Goal: Task Accomplishment & Management: Complete application form

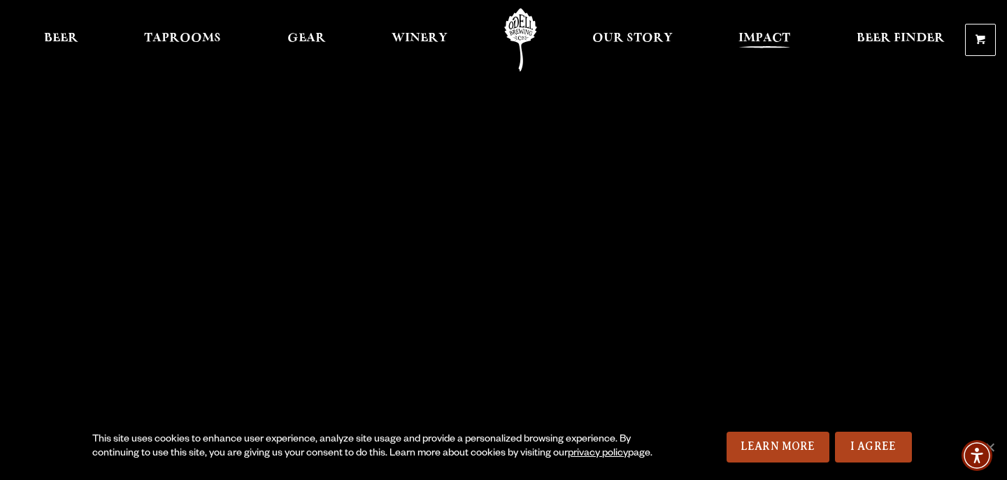
click at [741, 58] on link "Impact" at bounding box center [764, 39] width 70 height 63
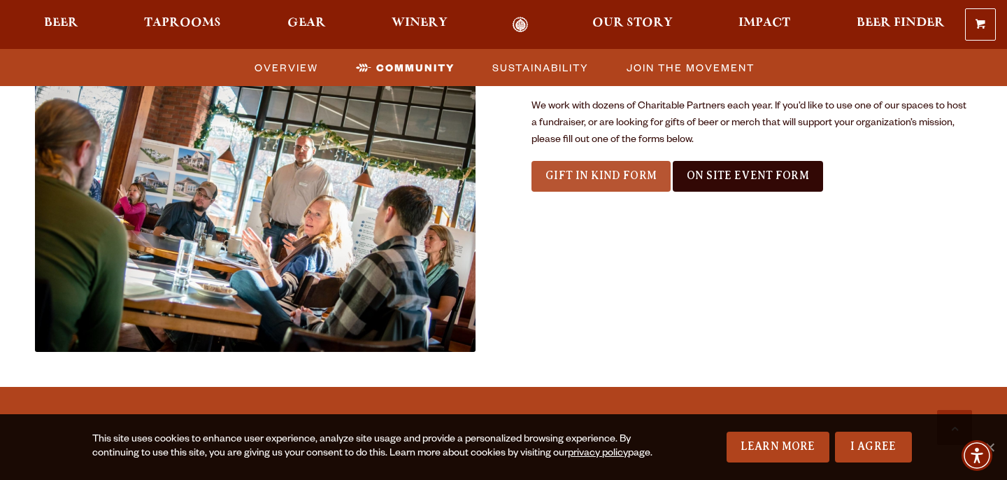
scroll to position [1574, 0]
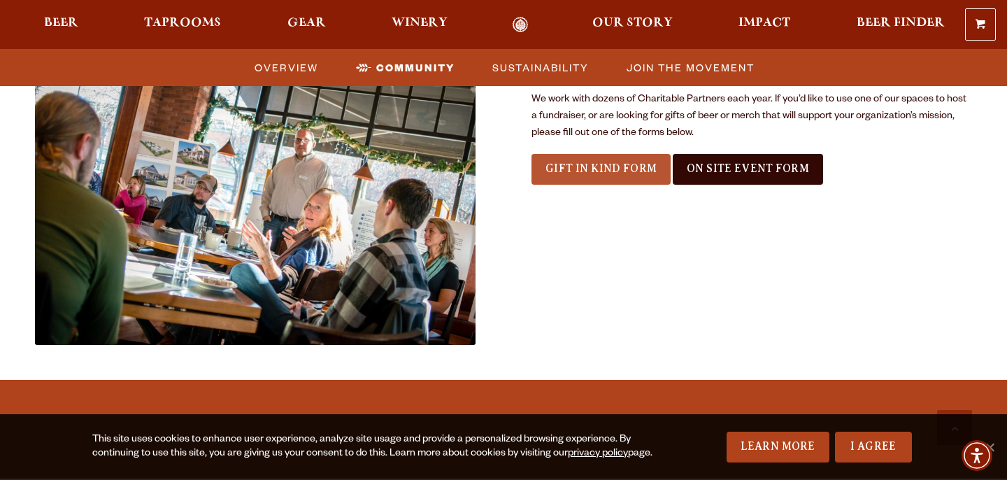
click at [613, 164] on span "Gift In Kind Form" at bounding box center [601, 168] width 111 height 13
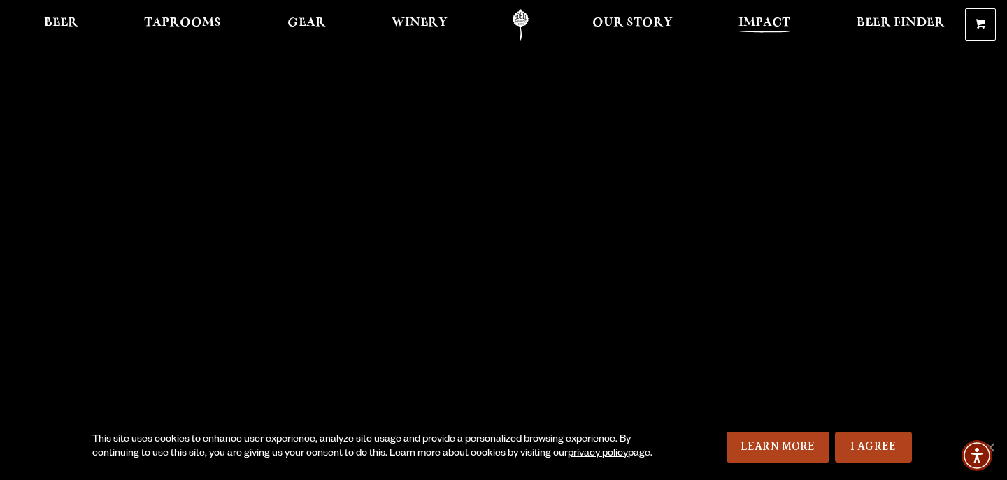
click at [766, 29] on span "Impact" at bounding box center [765, 22] width 52 height 11
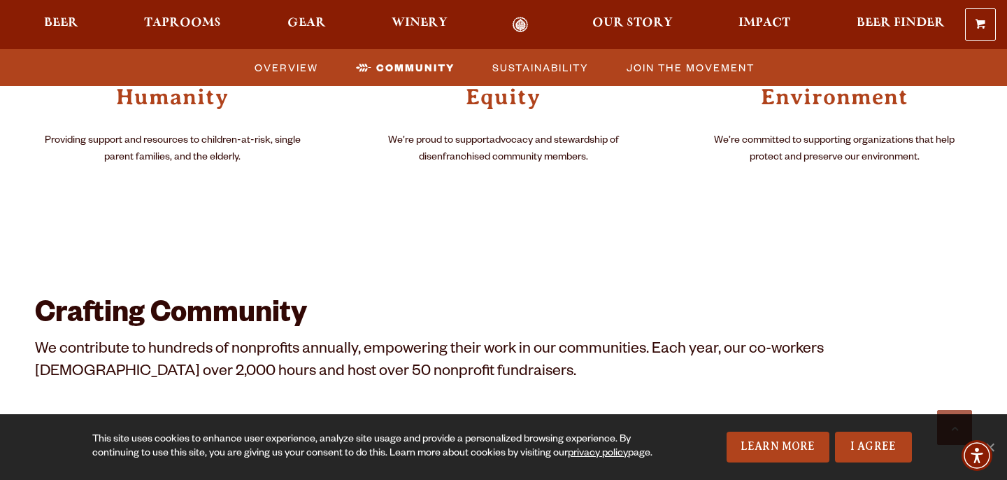
scroll to position [1110, 0]
